Goal: Task Accomplishment & Management: Manage account settings

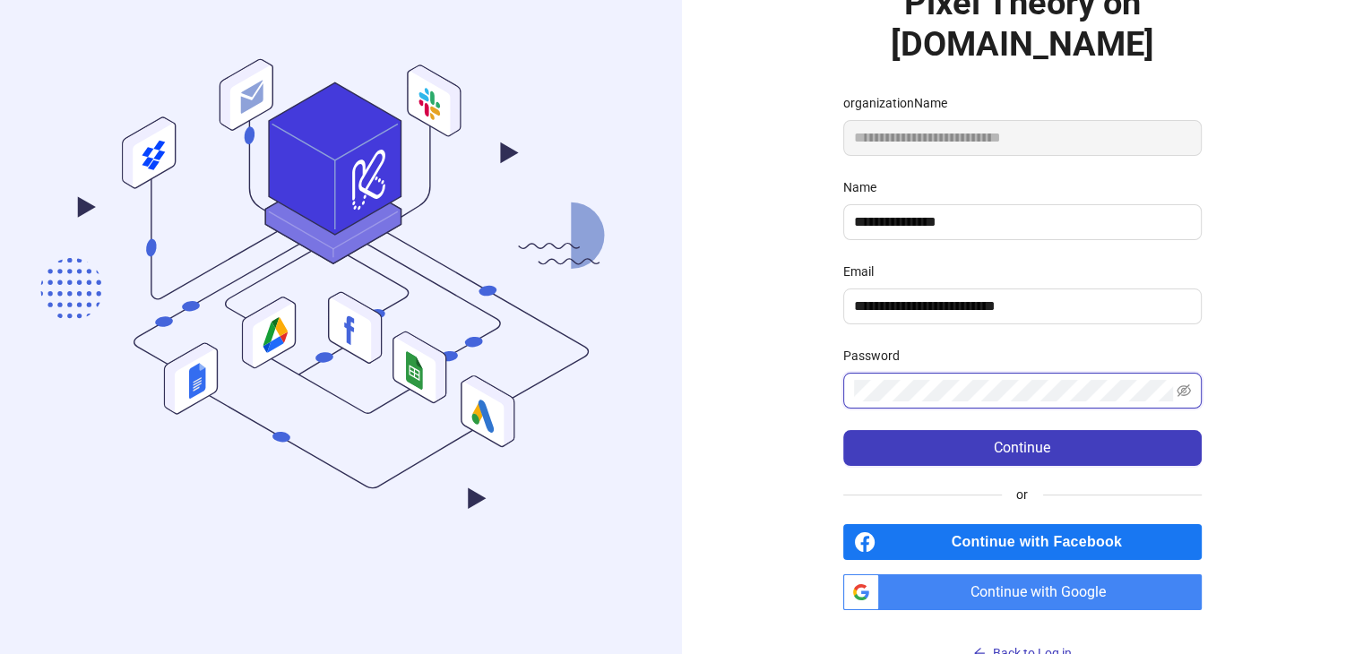
scroll to position [201, 0]
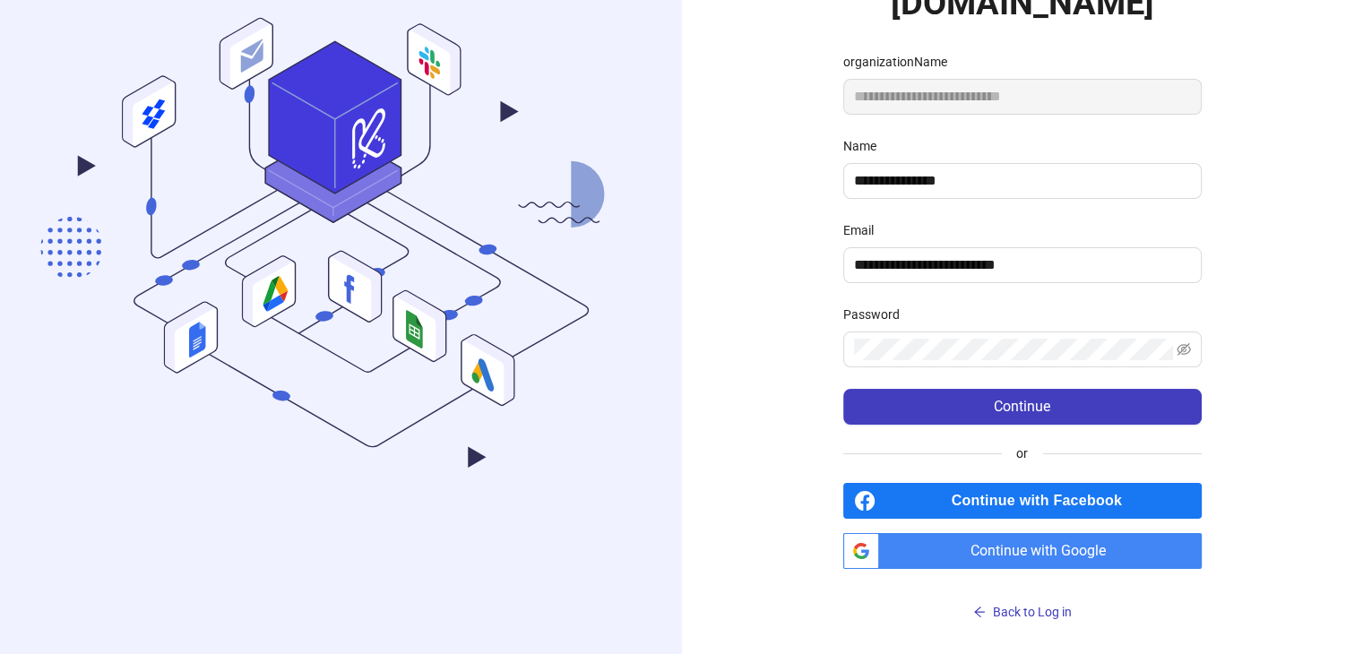
click at [1033, 553] on span "Continue with Google" at bounding box center [1044, 551] width 316 height 36
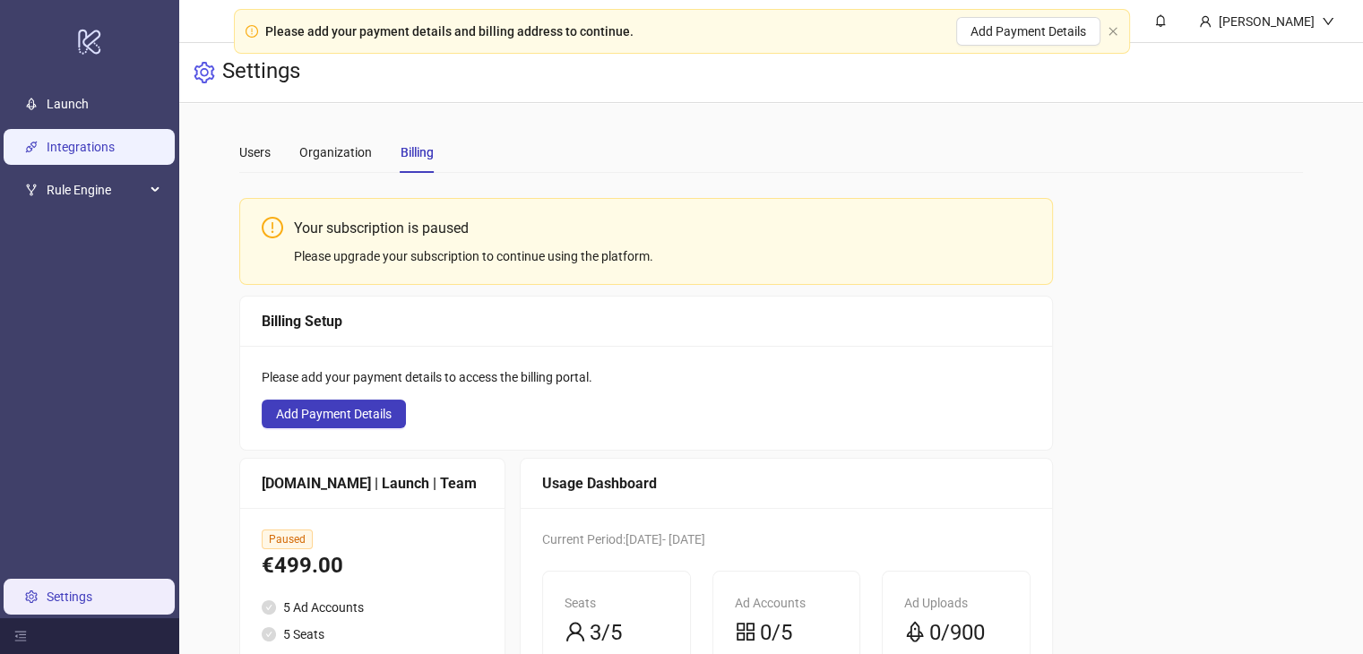
click at [85, 150] on link "Integrations" at bounding box center [81, 147] width 68 height 14
click at [1115, 31] on icon "close" at bounding box center [1113, 31] width 11 height 11
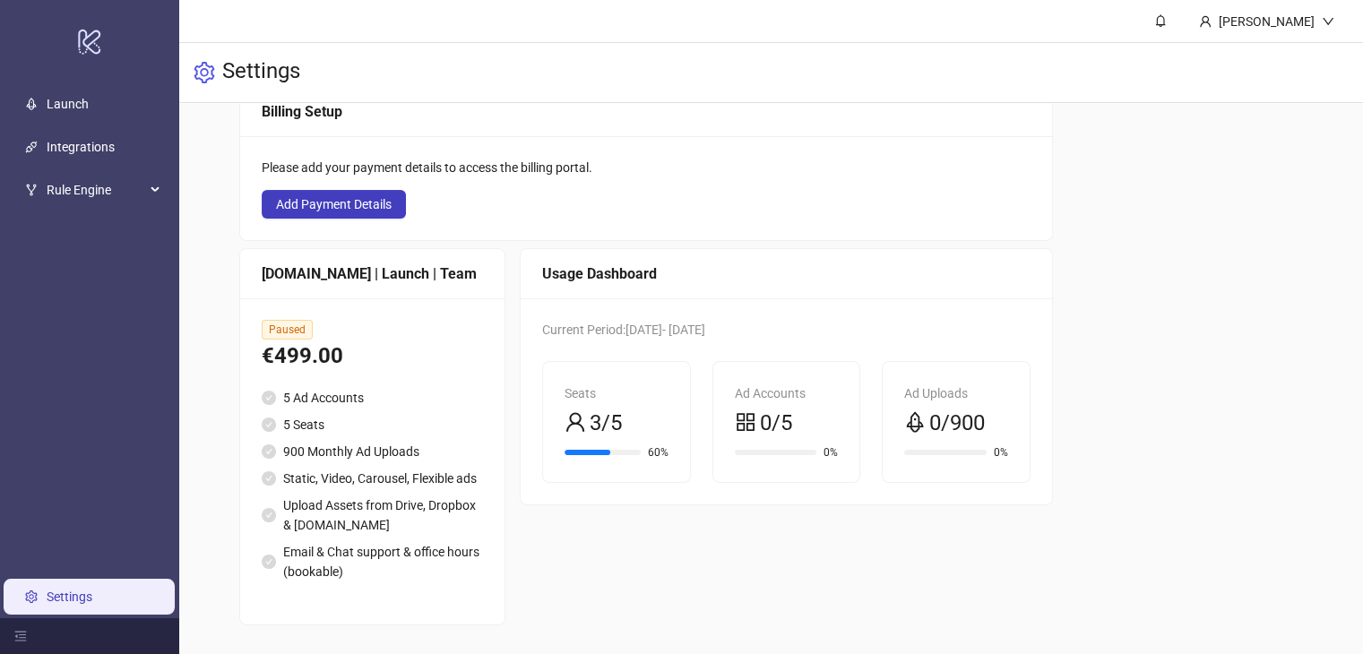
scroll to position [229, 0]
click at [152, 190] on icon at bounding box center [156, 190] width 9 height 0
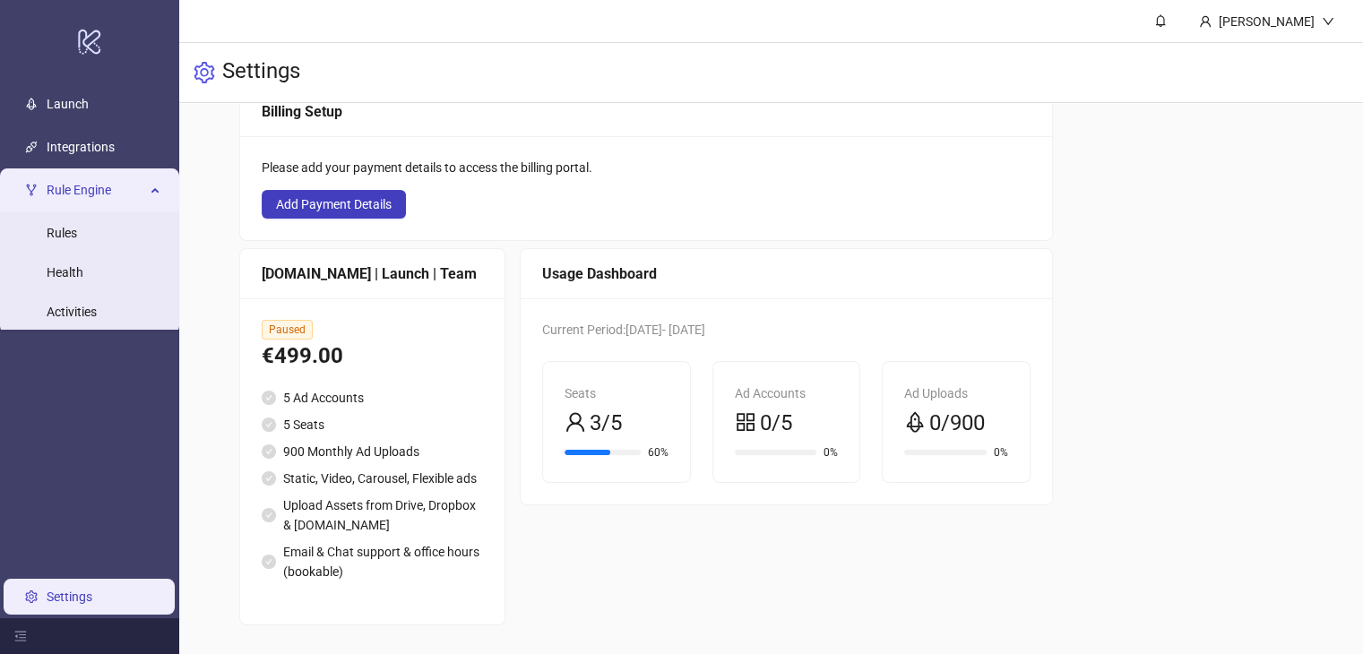
click at [154, 195] on div "Rule Engine" at bounding box center [90, 190] width 172 height 36
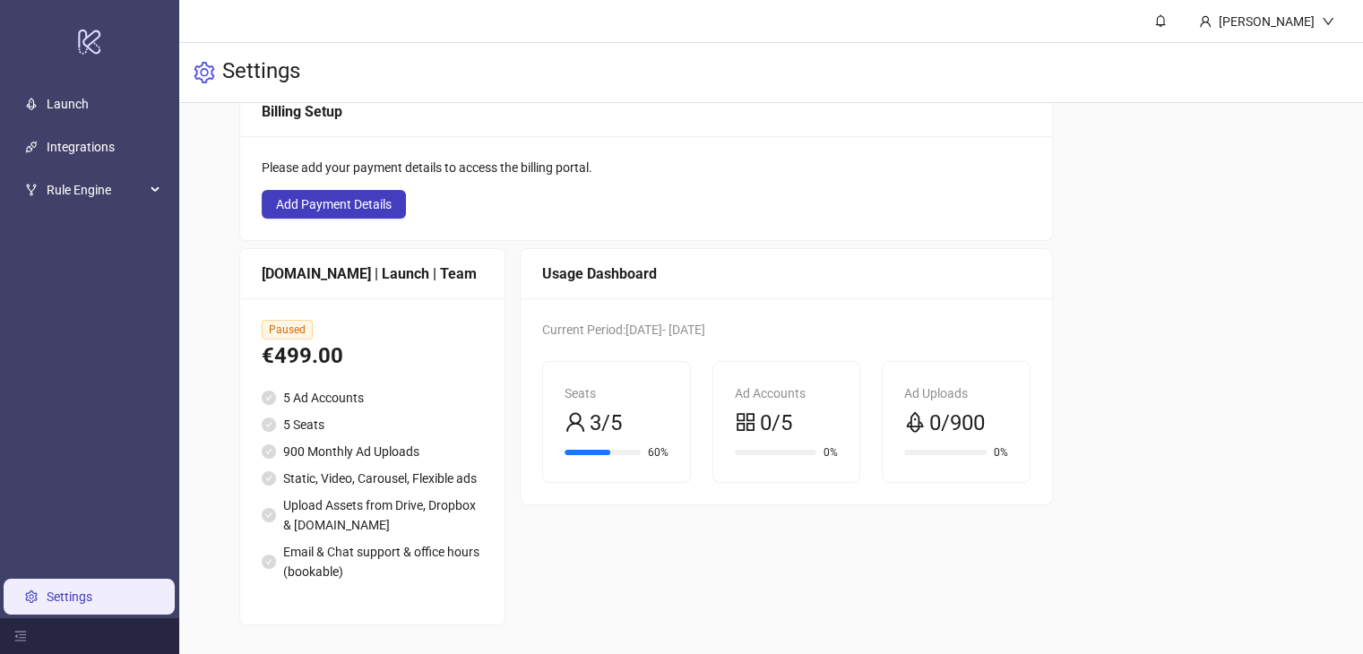
click at [48, 600] on link "Settings" at bounding box center [70, 597] width 46 height 14
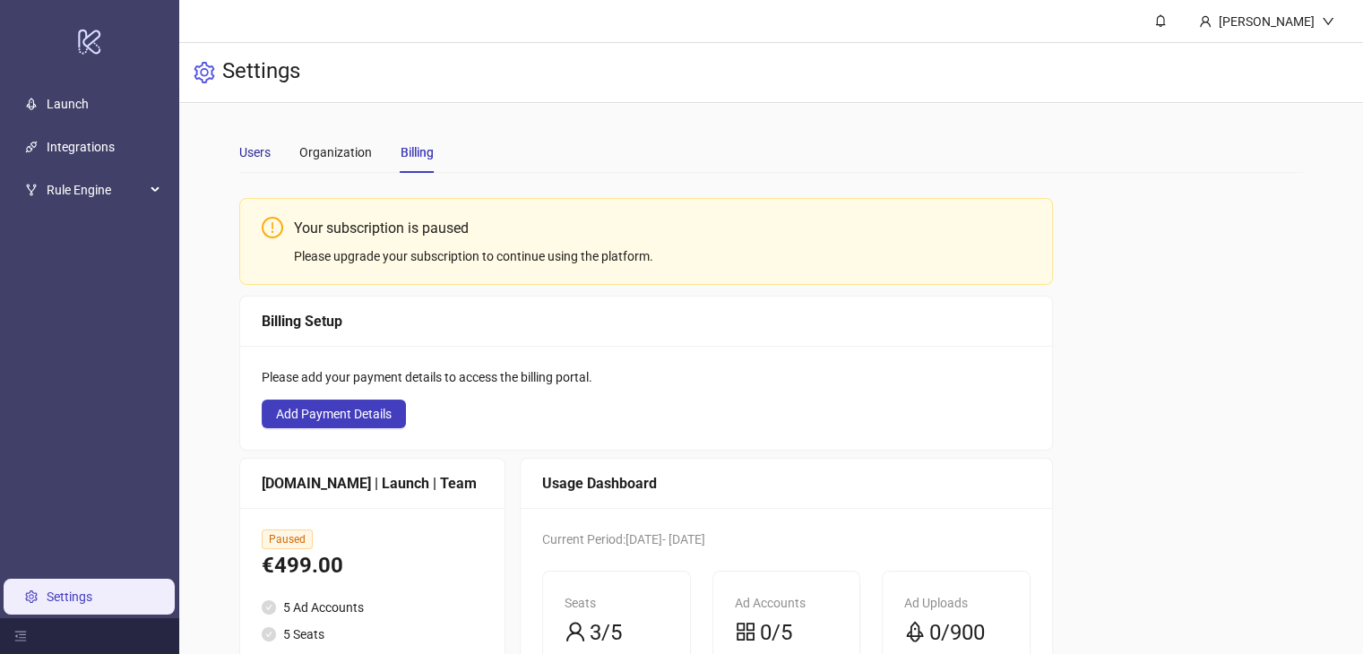
click at [257, 157] on div "Users" at bounding box center [254, 153] width 31 height 20
click at [336, 156] on div "Organization" at bounding box center [335, 153] width 73 height 20
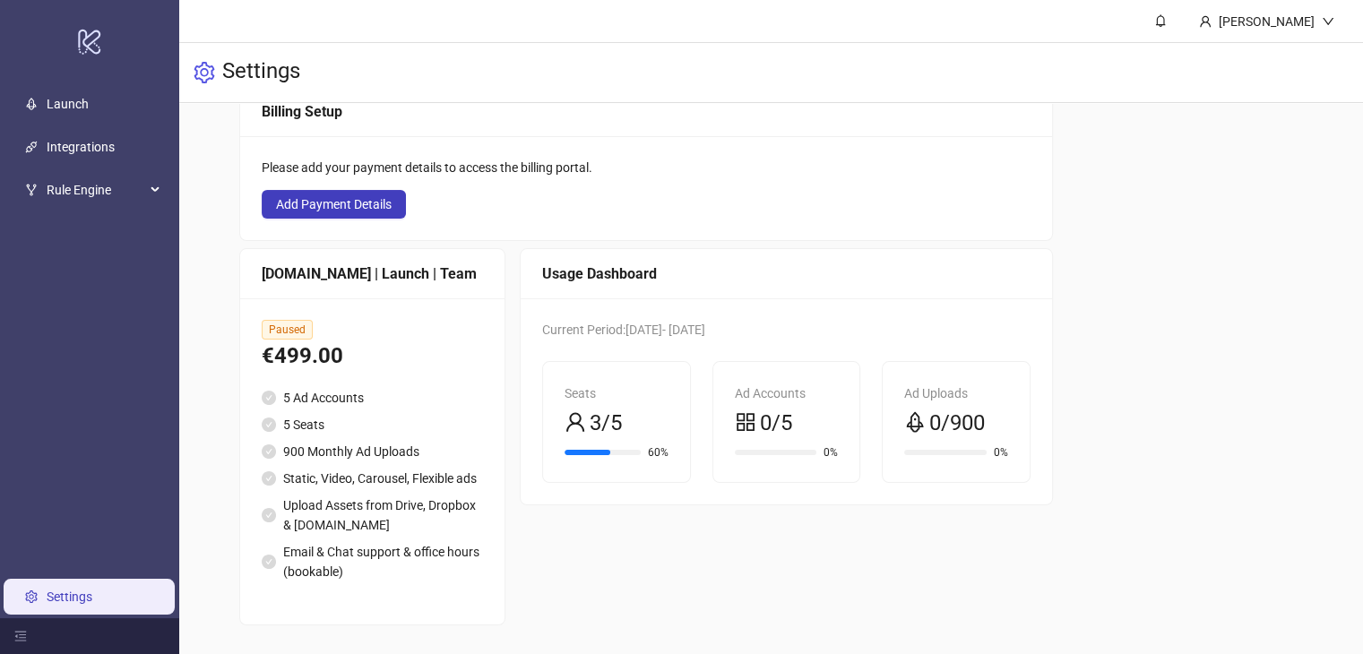
scroll to position [229, 0]
click at [82, 97] on link "Launch" at bounding box center [68, 104] width 42 height 14
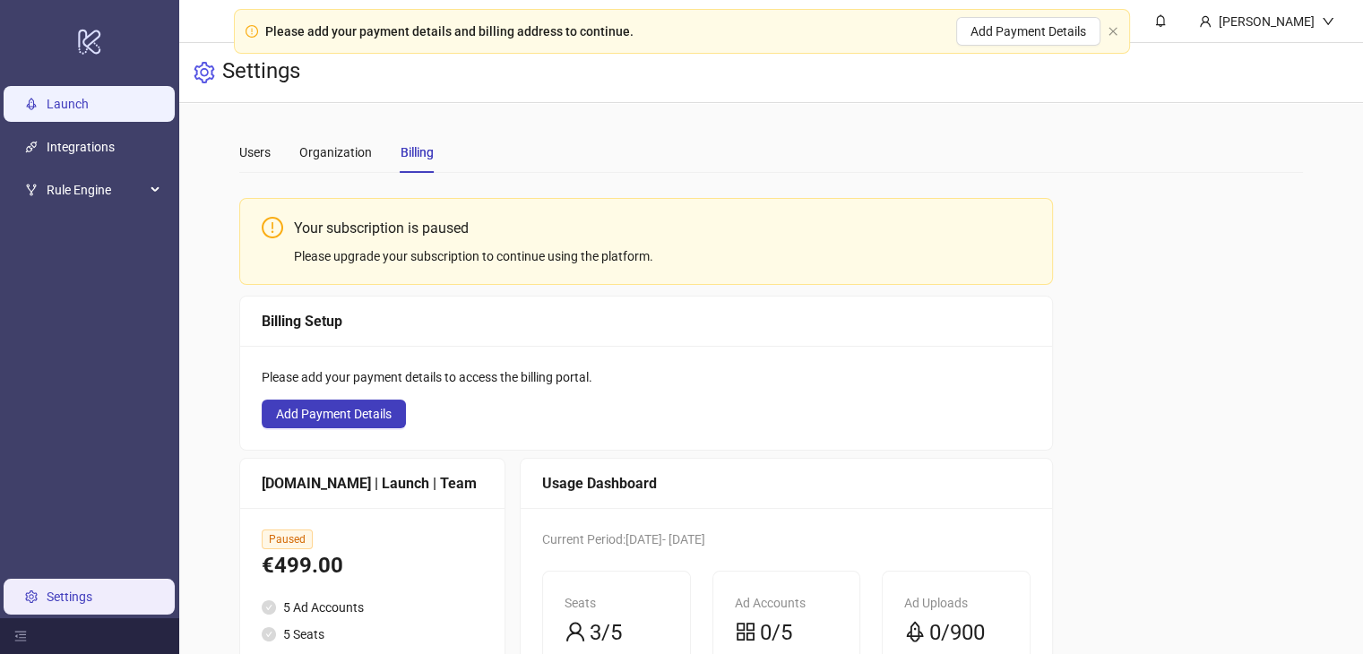
click at [89, 103] on link "Launch" at bounding box center [68, 104] width 42 height 14
click at [353, 161] on div "Organization" at bounding box center [335, 153] width 73 height 20
click at [232, 160] on main "Users Organization Billing Your subscription is paused Please upgrade your subs…" at bounding box center [771, 483] width 1093 height 761
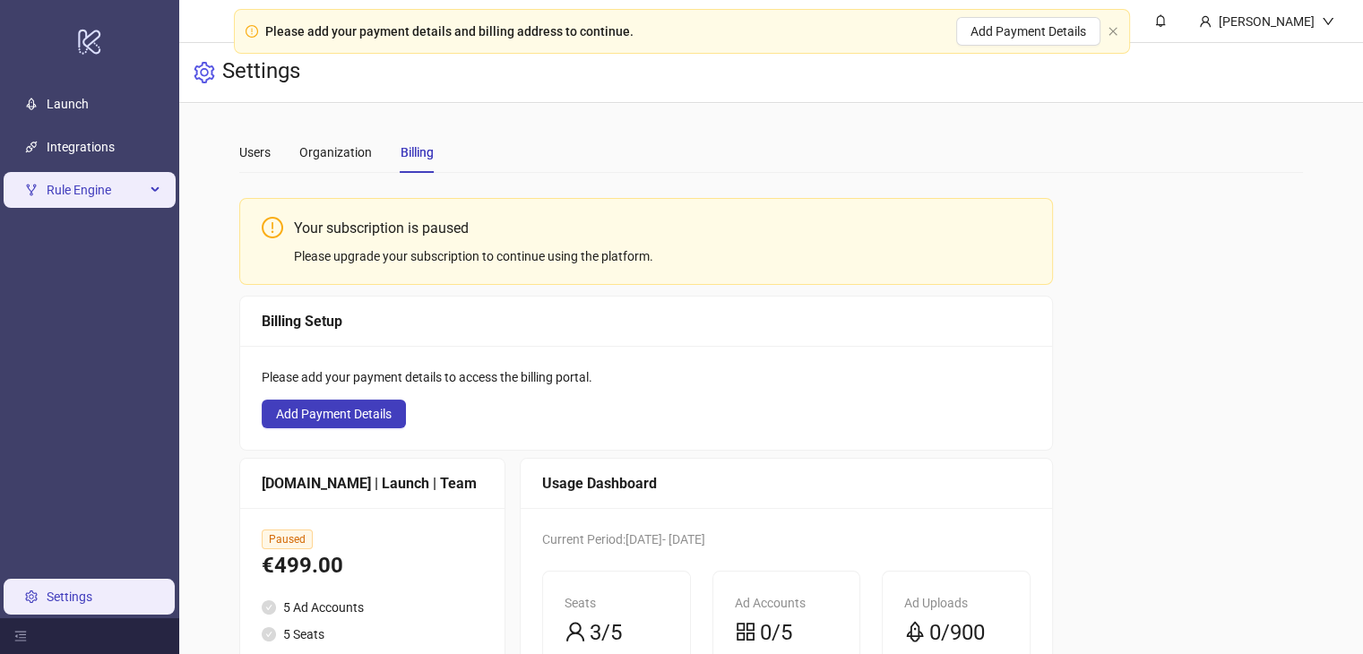
click at [136, 191] on span "Rule Engine" at bounding box center [96, 190] width 99 height 36
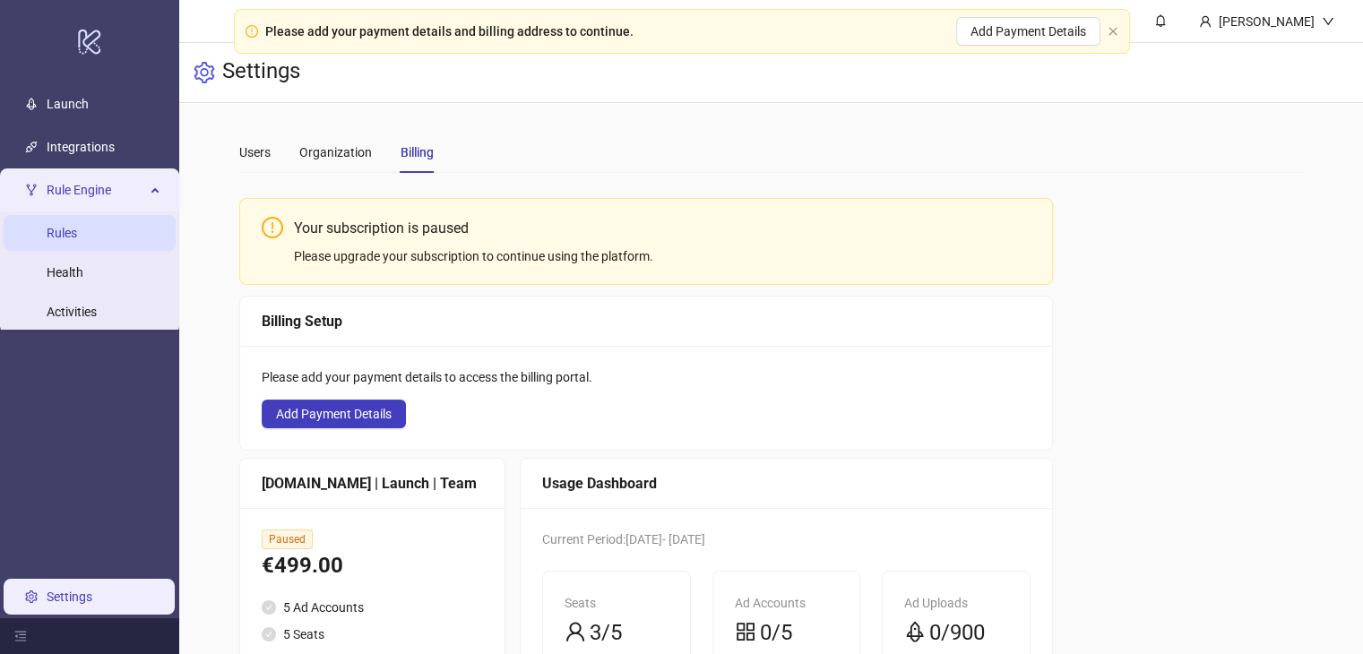
click at [77, 235] on link "Rules" at bounding box center [62, 233] width 30 height 14
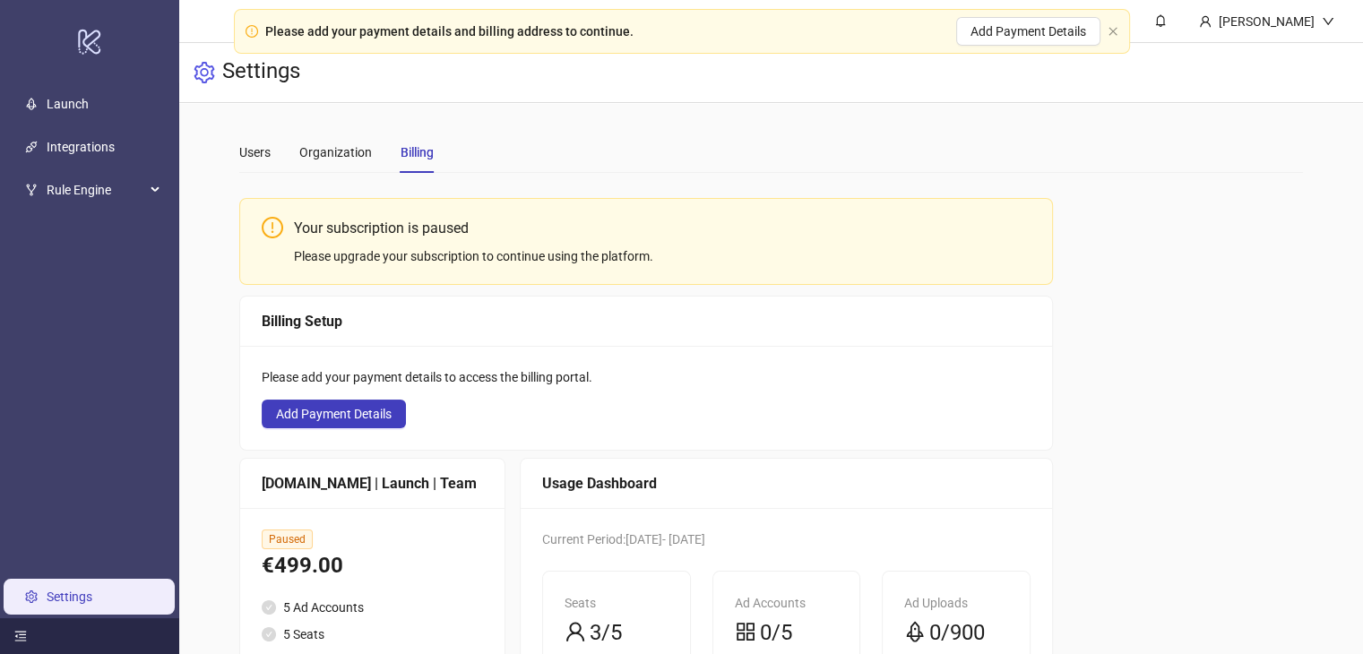
click at [12, 638] on div at bounding box center [89, 636] width 179 height 36
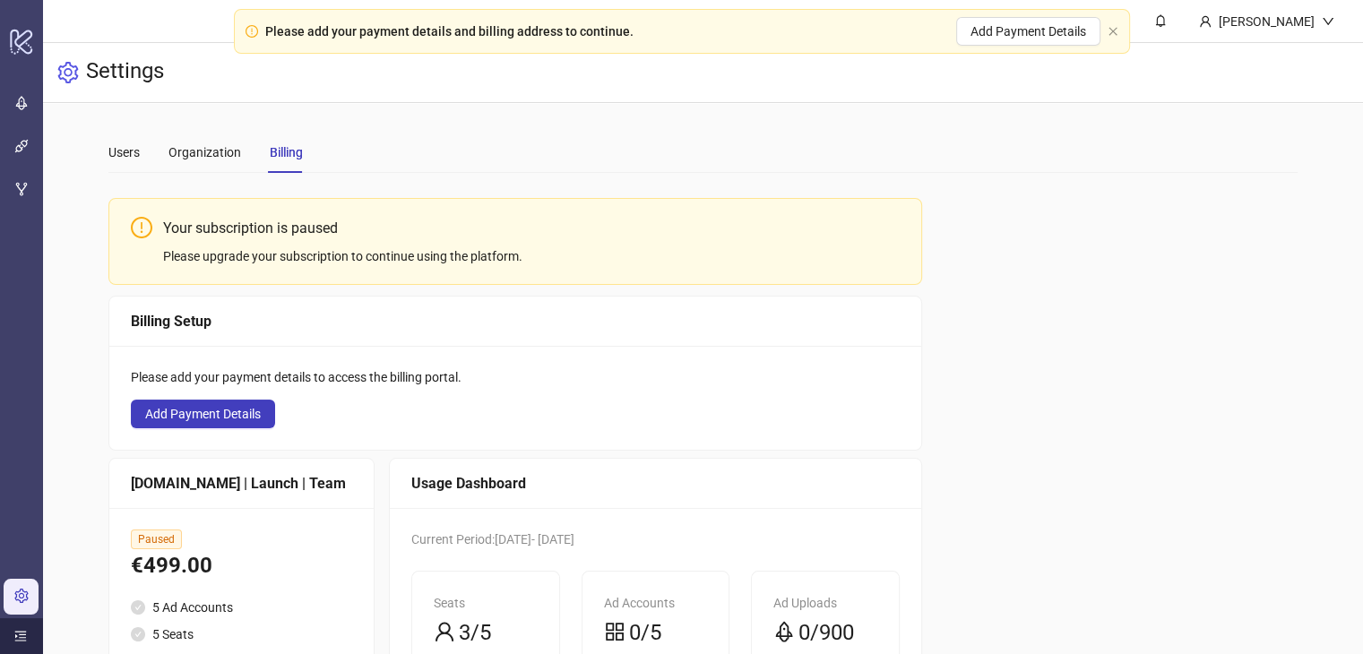
click at [20, 636] on icon "menu-unfold" at bounding box center [20, 636] width 13 height 13
